Goal: Information Seeking & Learning: Check status

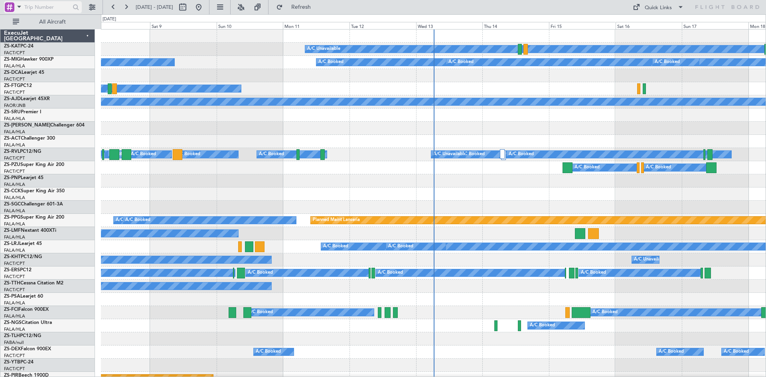
click at [18, 8] on span at bounding box center [19, 7] width 10 height 10
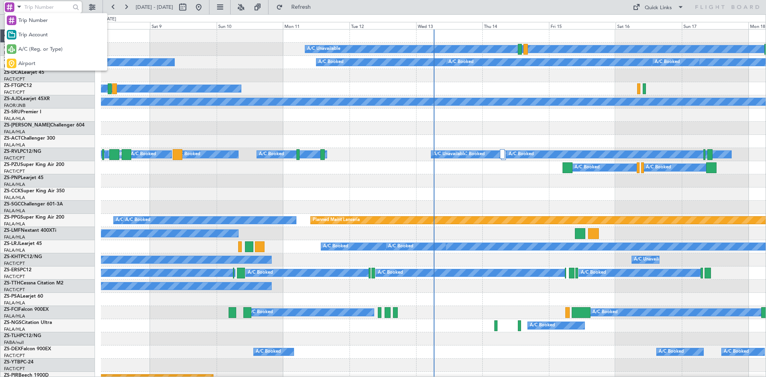
click at [21, 47] on span "A/C (Reg. or Type)" at bounding box center [40, 49] width 44 height 8
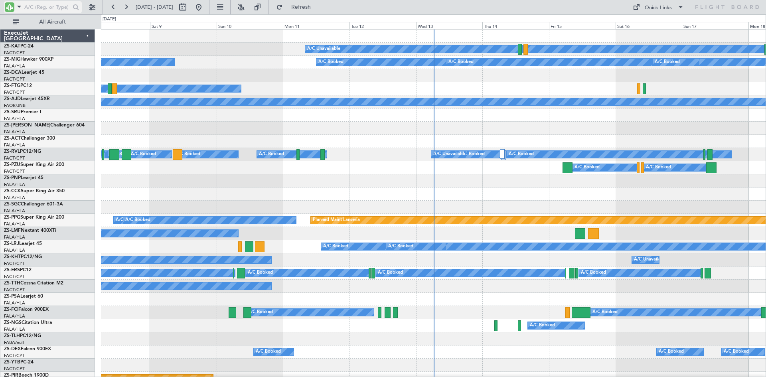
click at [38, 6] on input "text" at bounding box center [47, 7] width 46 height 12
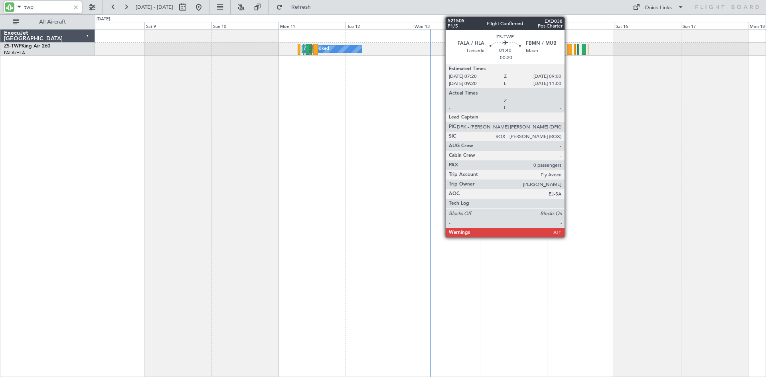
click at [568, 48] on div at bounding box center [569, 49] width 5 height 11
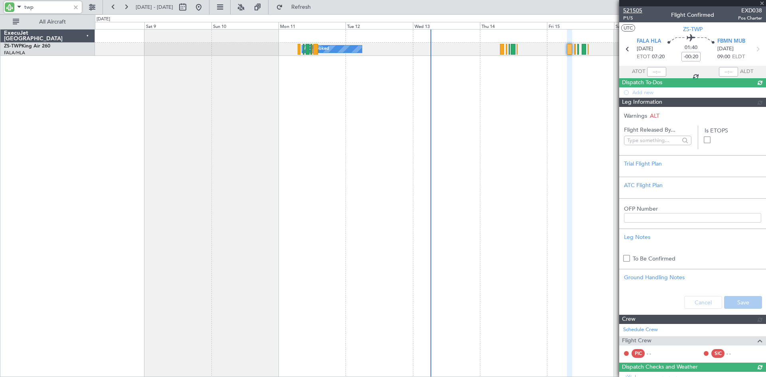
type input "twp"
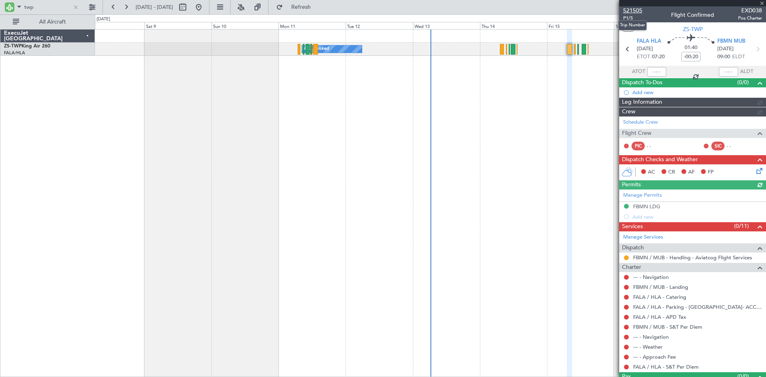
click at [635, 10] on span "521505" at bounding box center [632, 10] width 19 height 8
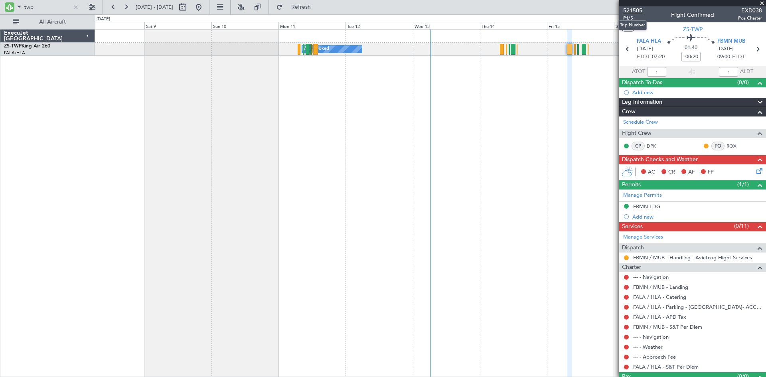
click at [632, 8] on span "521505" at bounding box center [632, 10] width 19 height 8
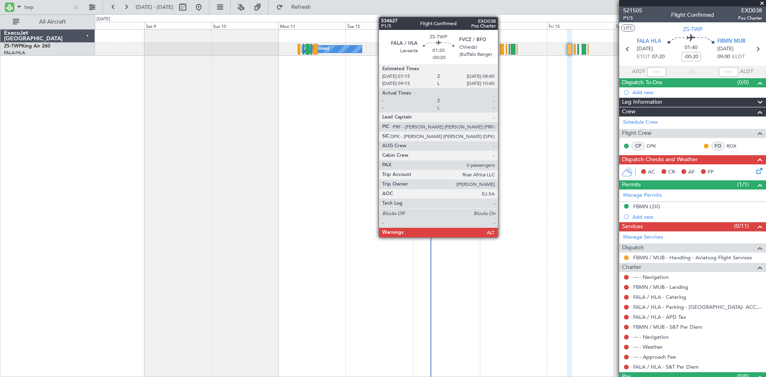
click at [501, 49] on div at bounding box center [502, 49] width 4 height 11
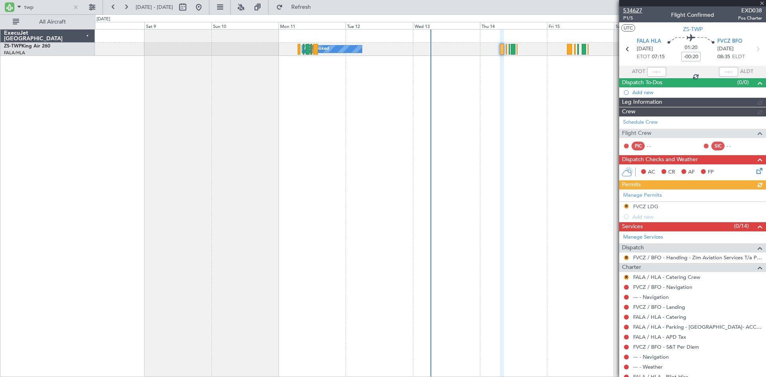
click at [634, 10] on span "534627" at bounding box center [632, 10] width 19 height 8
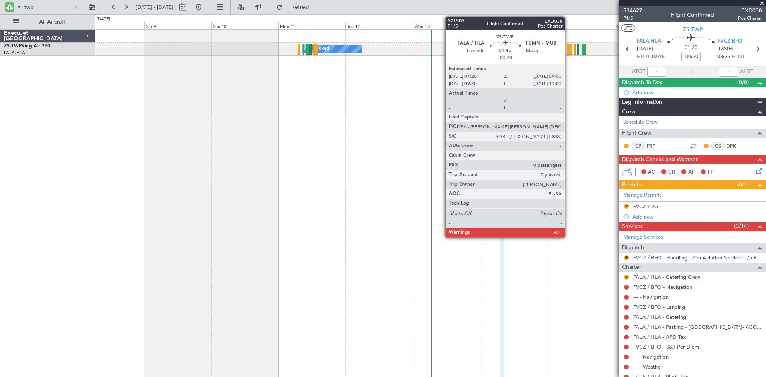
click at [568, 49] on div at bounding box center [569, 49] width 5 height 11
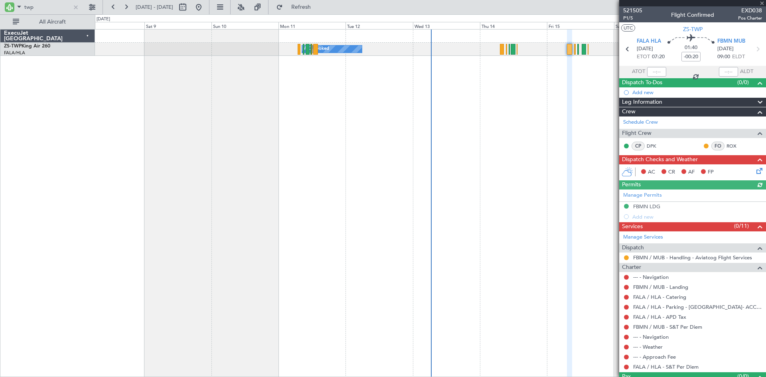
click at [667, 209] on div "Manage Permits FBMN LDG Add new" at bounding box center [692, 205] width 147 height 32
click at [666, 207] on div "FBMN LDG" at bounding box center [692, 207] width 147 height 10
